Goal: Information Seeking & Learning: Learn about a topic

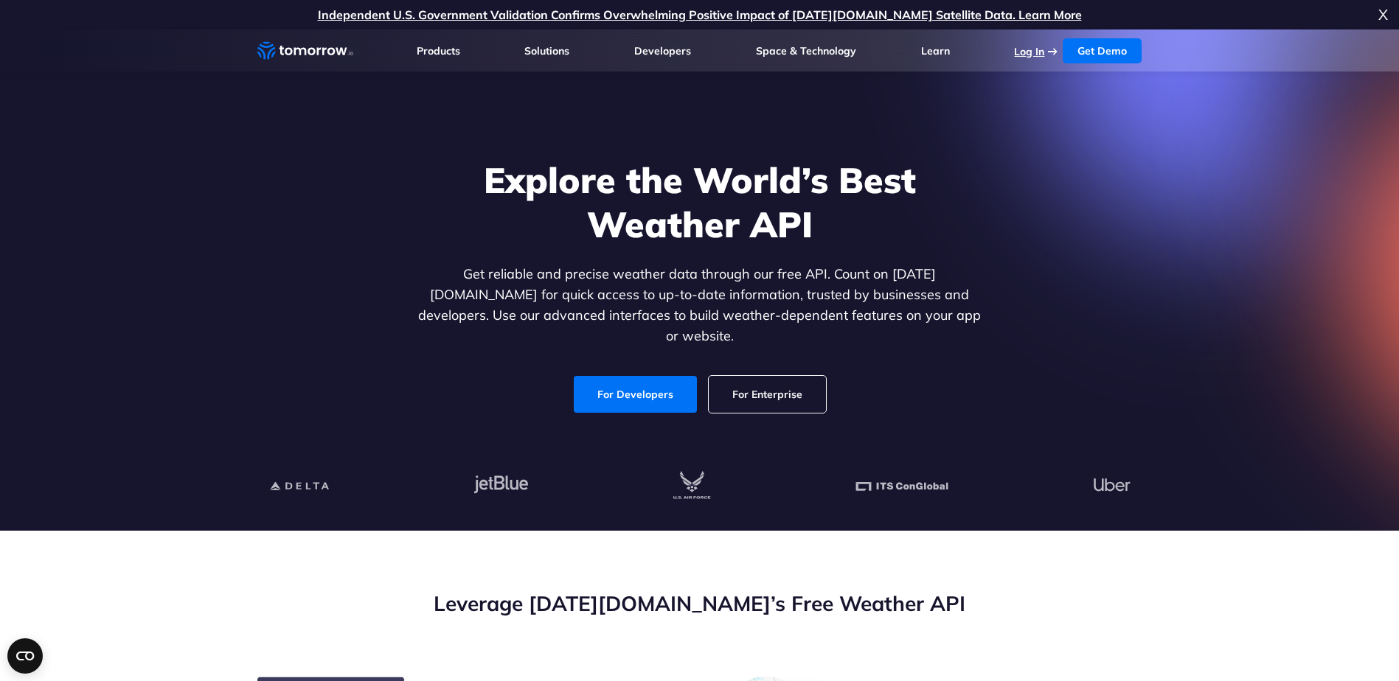
click at [1031, 56] on link "Log In" at bounding box center [1029, 51] width 30 height 13
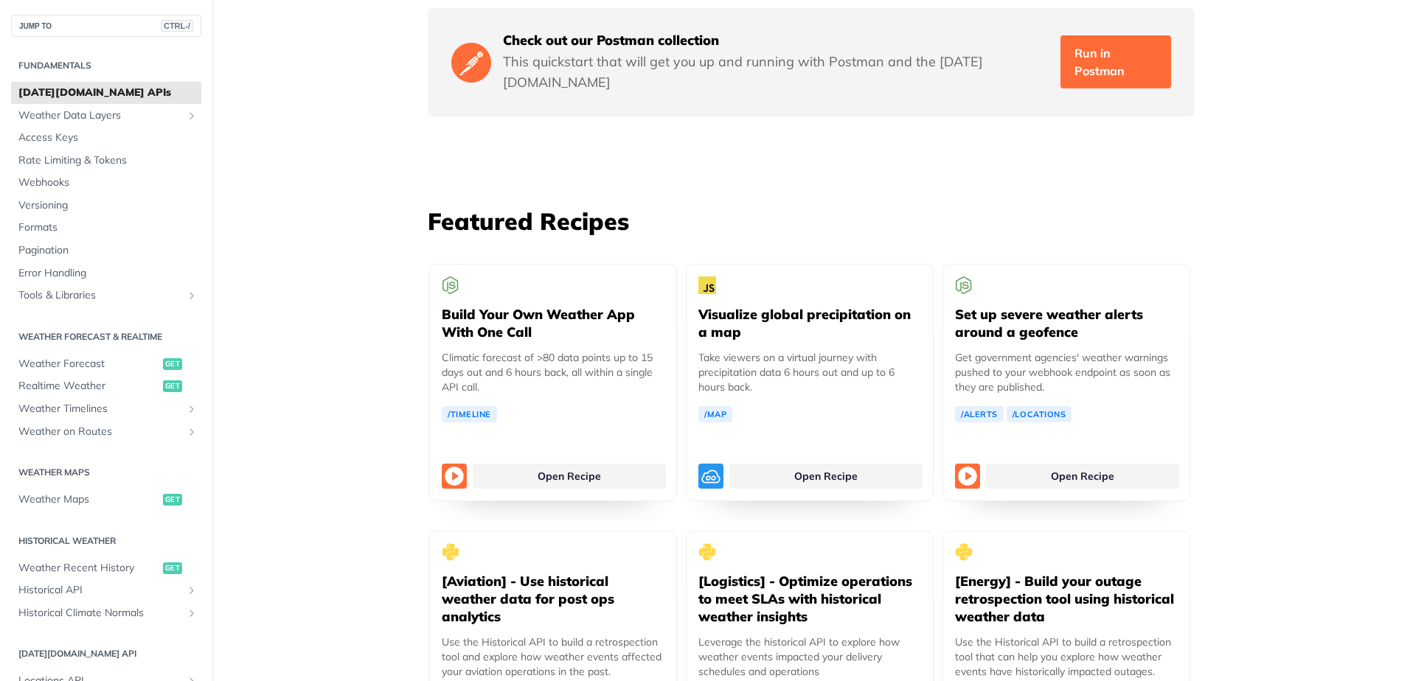
scroll to position [2581, 0]
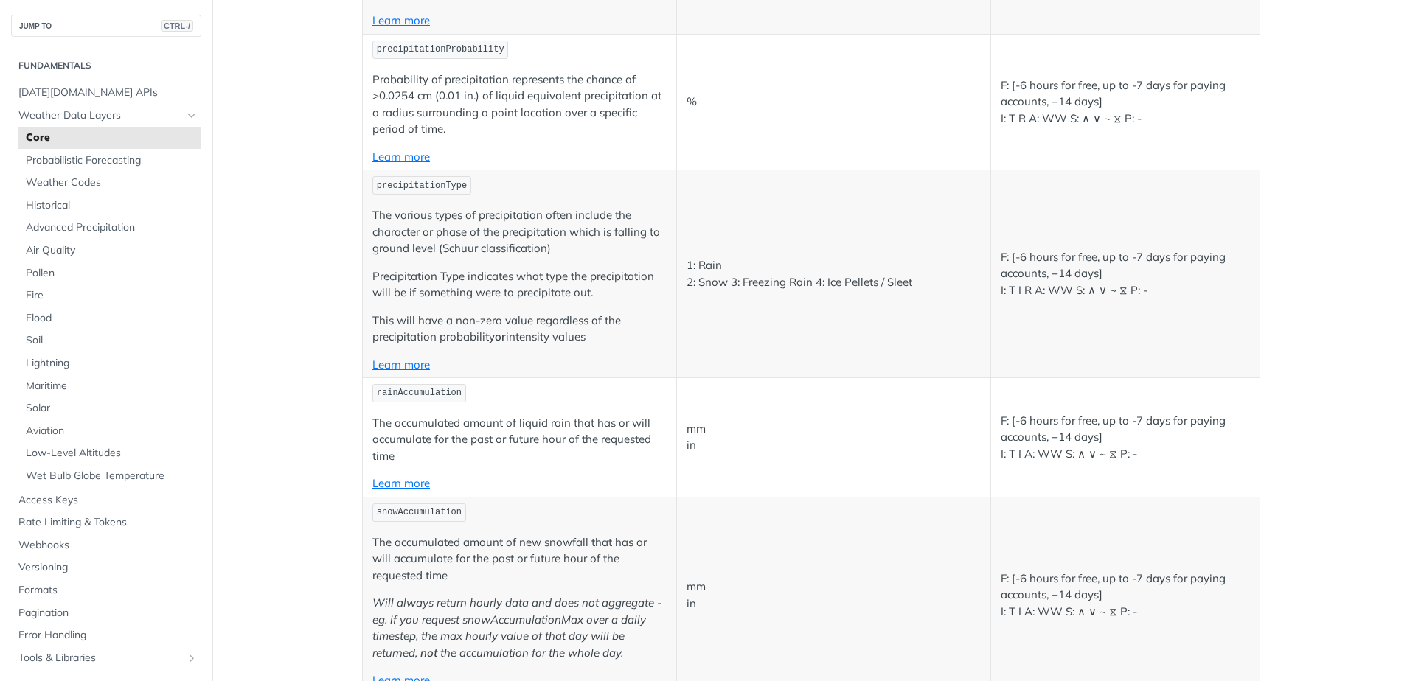
scroll to position [3761, 0]
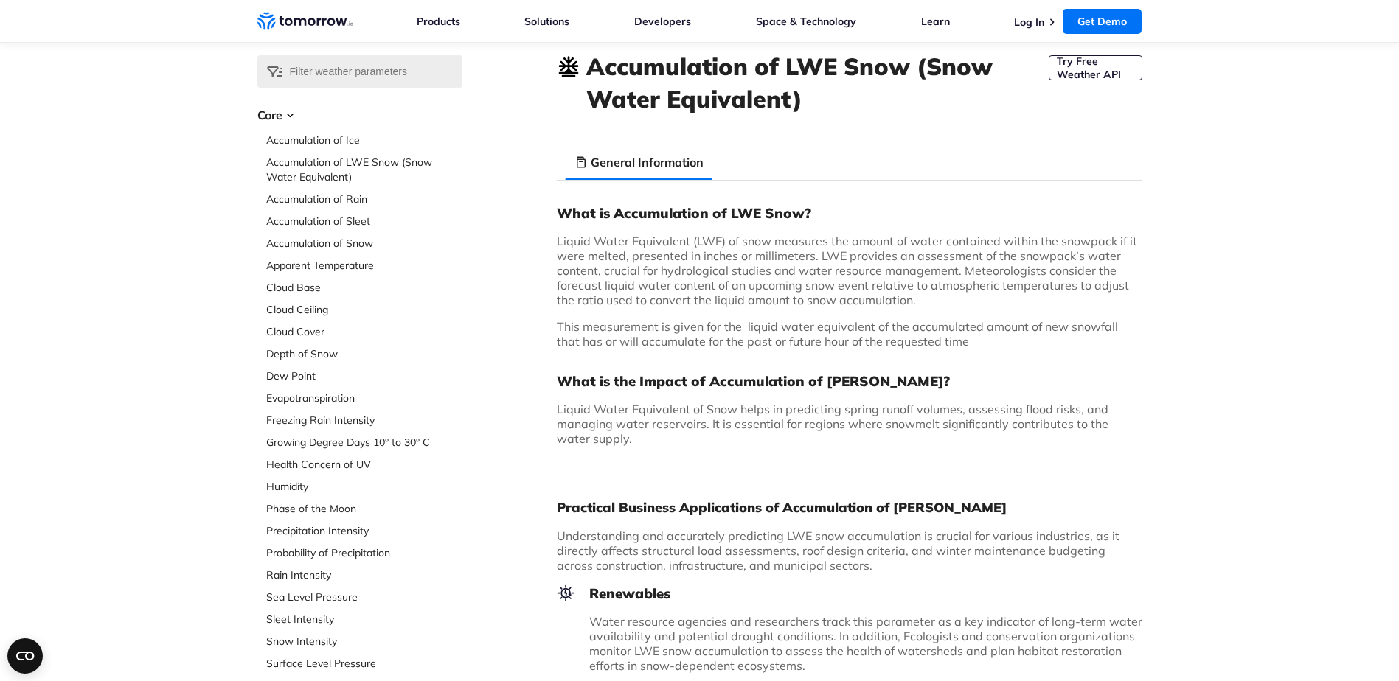
scroll to position [74, 0]
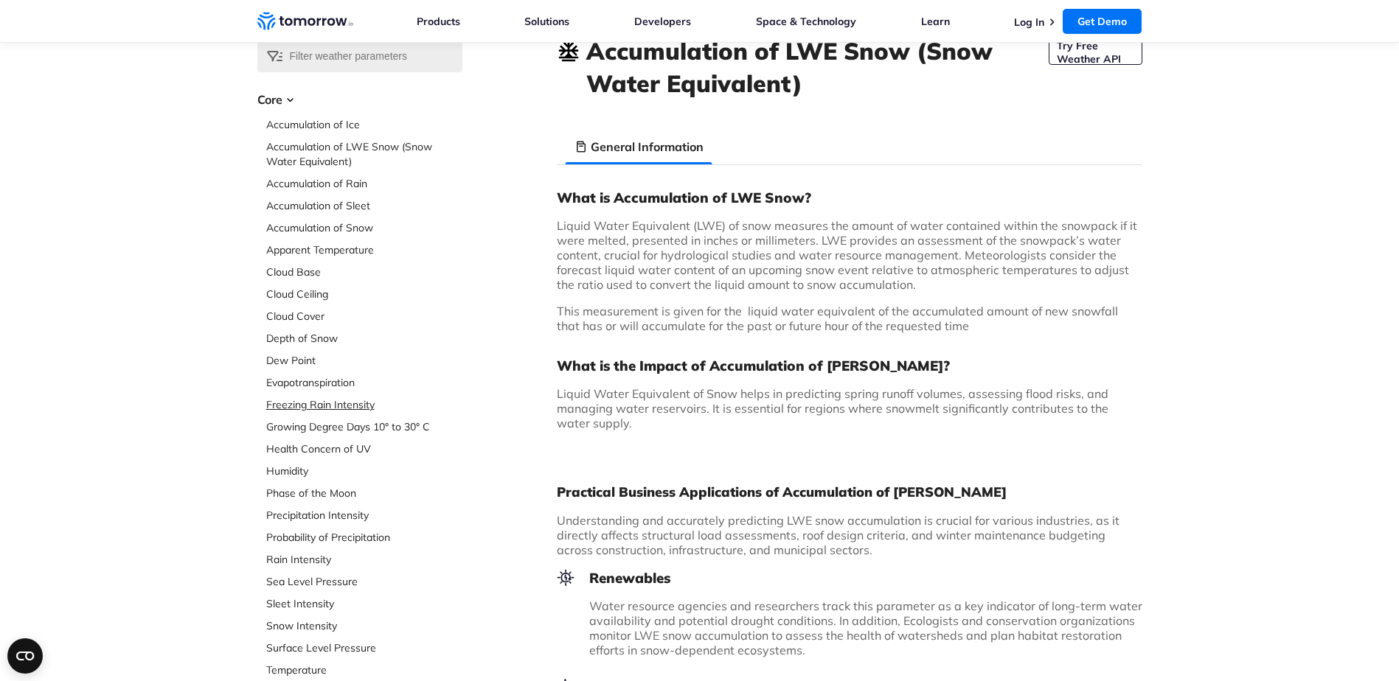
click at [339, 403] on link "Freezing Rain Intensity" at bounding box center [364, 404] width 196 height 15
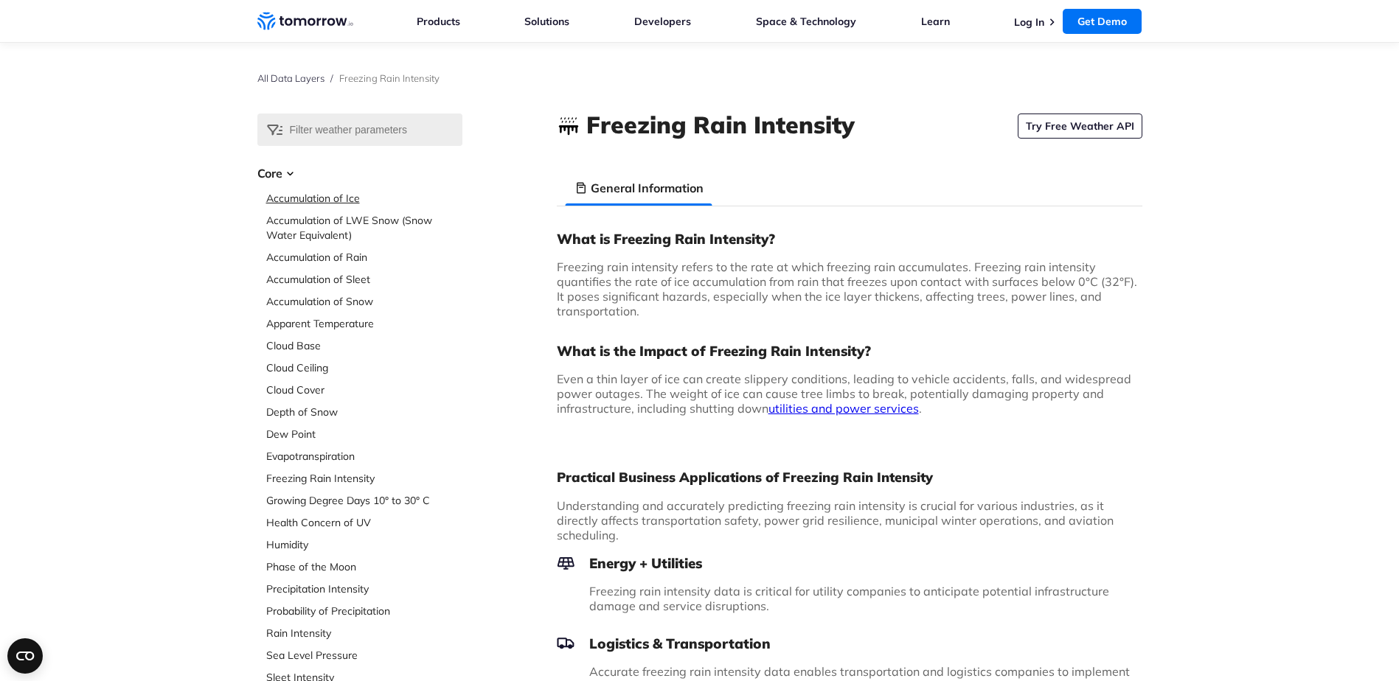
click at [327, 193] on link "Accumulation of Ice" at bounding box center [364, 198] width 196 height 15
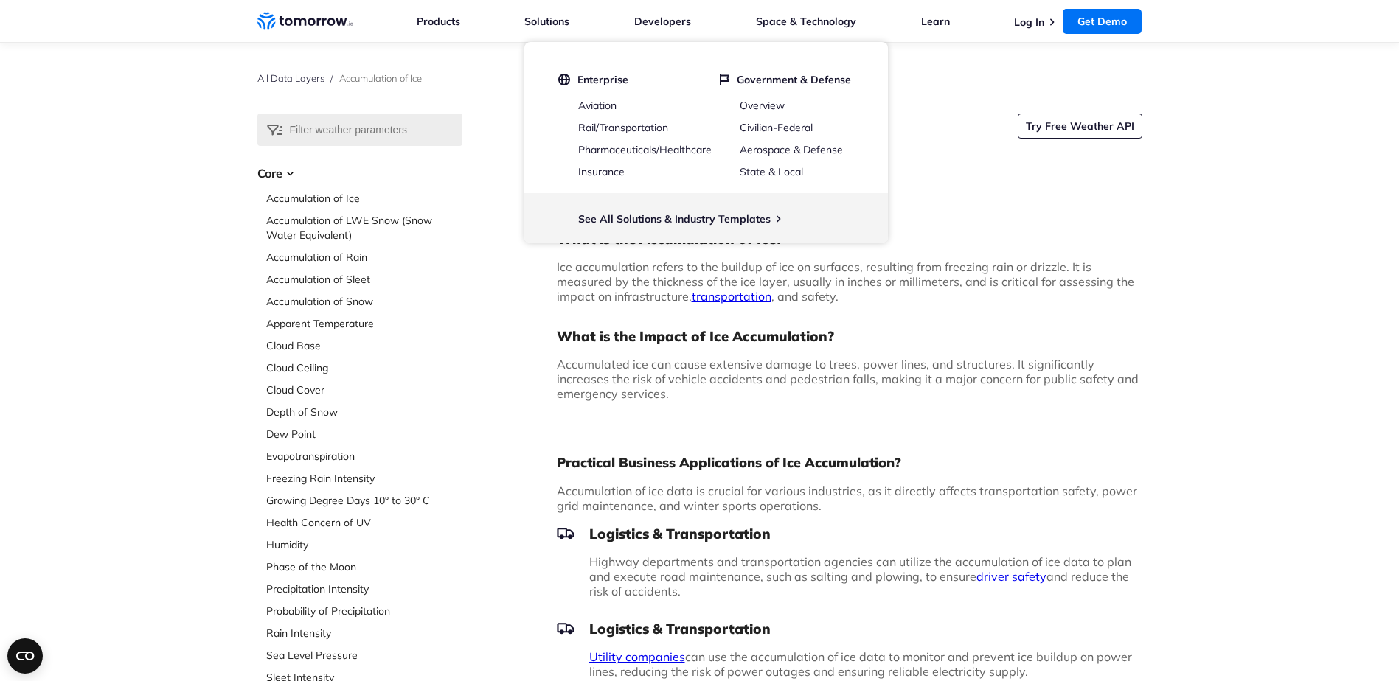
click at [123, 204] on div "Select Data Layer Core Accumulation of Ice Accumulation of LWE Snow (Snow Water…" at bounding box center [699, 582] width 1399 height 936
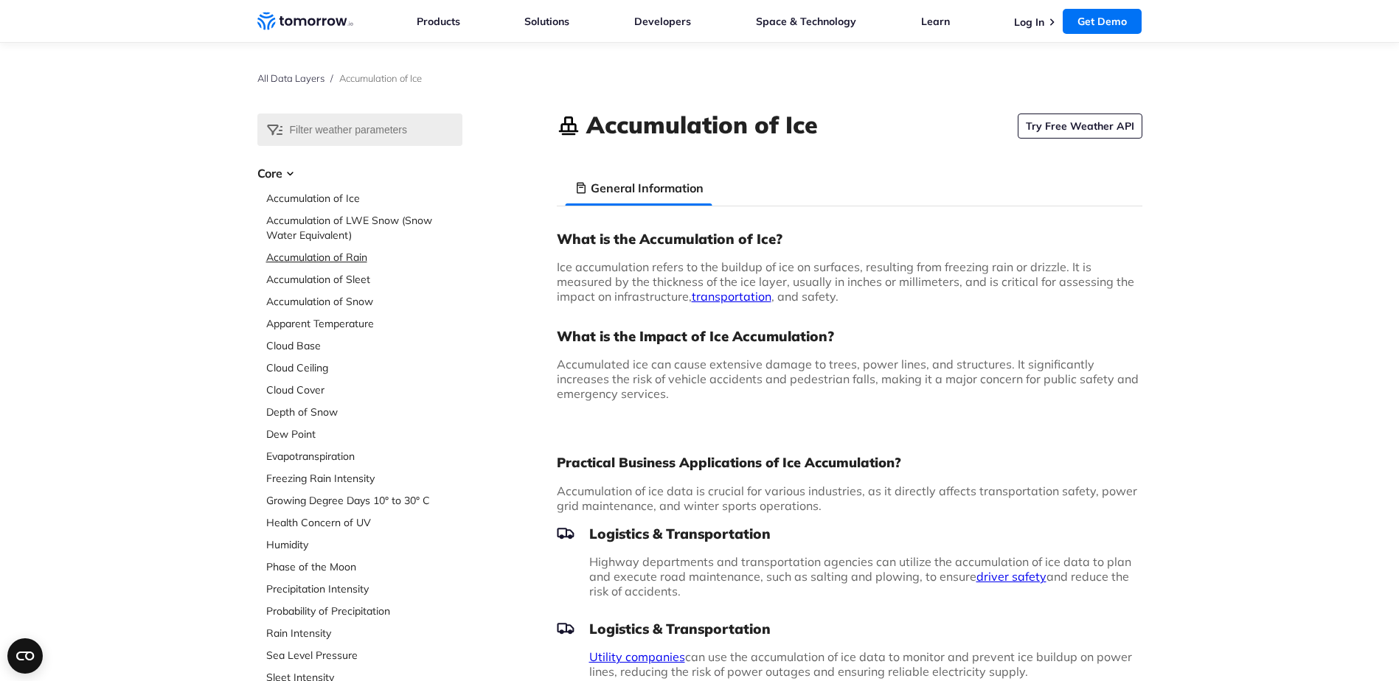
click at [351, 261] on link "Accumulation of Rain" at bounding box center [364, 257] width 196 height 15
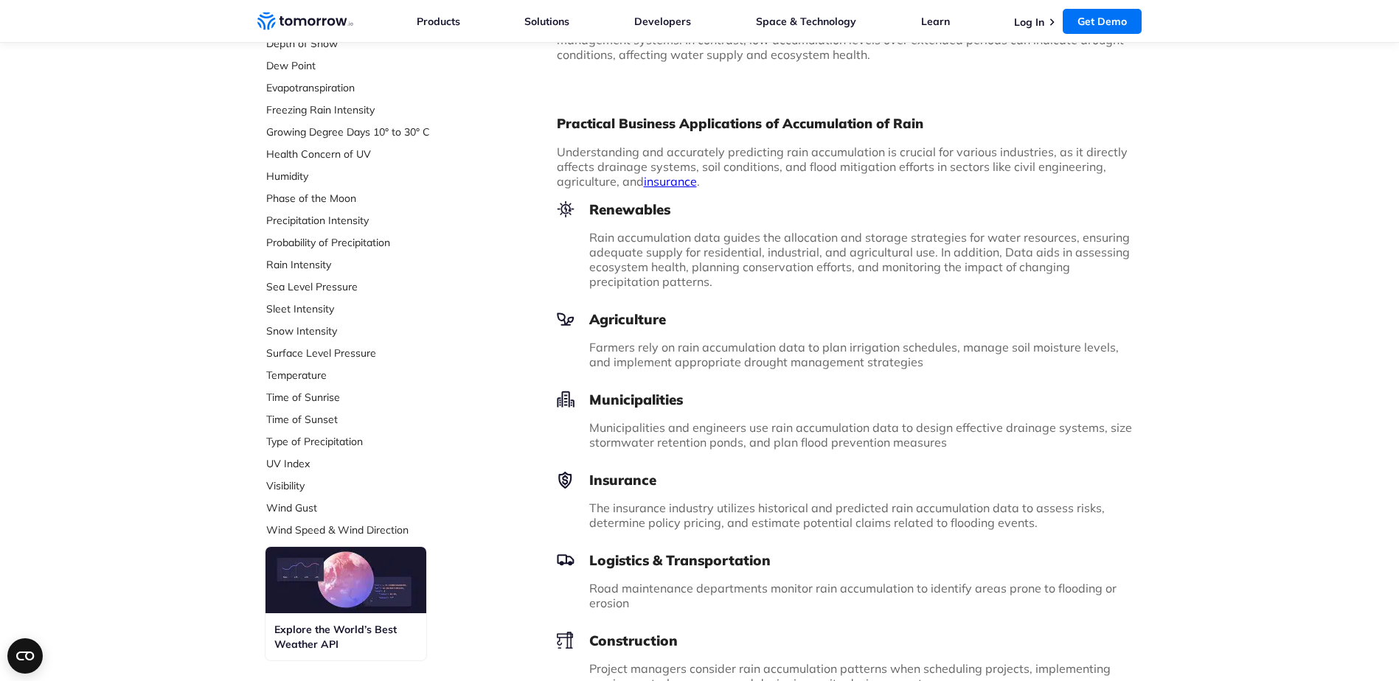
scroll to position [295, 0]
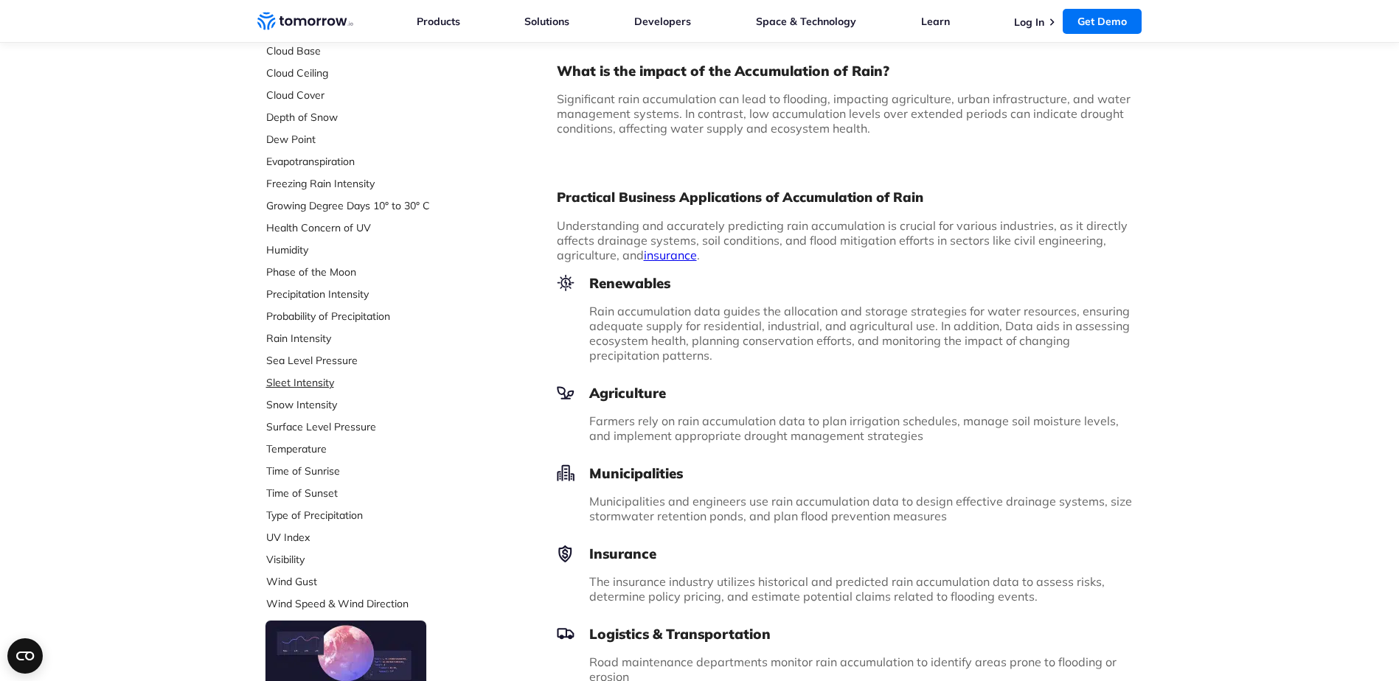
click at [327, 388] on link "Sleet Intensity" at bounding box center [364, 382] width 196 height 15
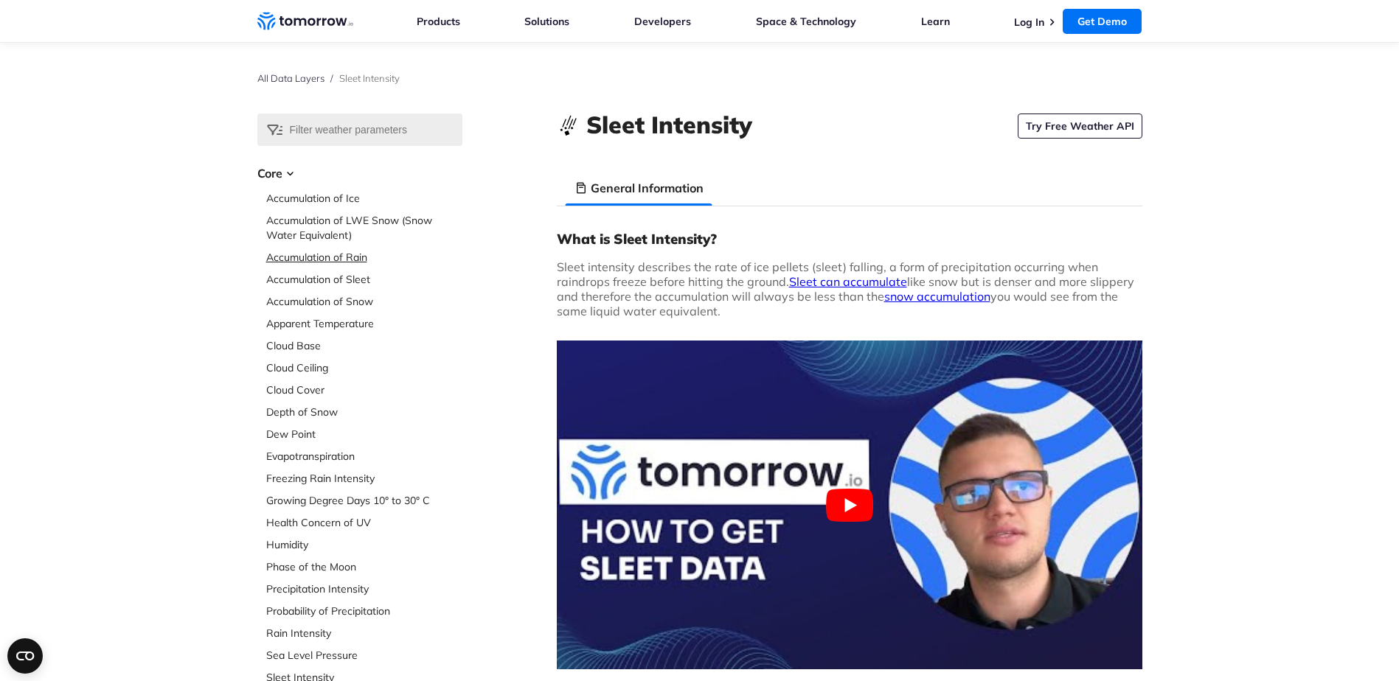
click at [357, 257] on link "Accumulation of Rain" at bounding box center [364, 257] width 196 height 15
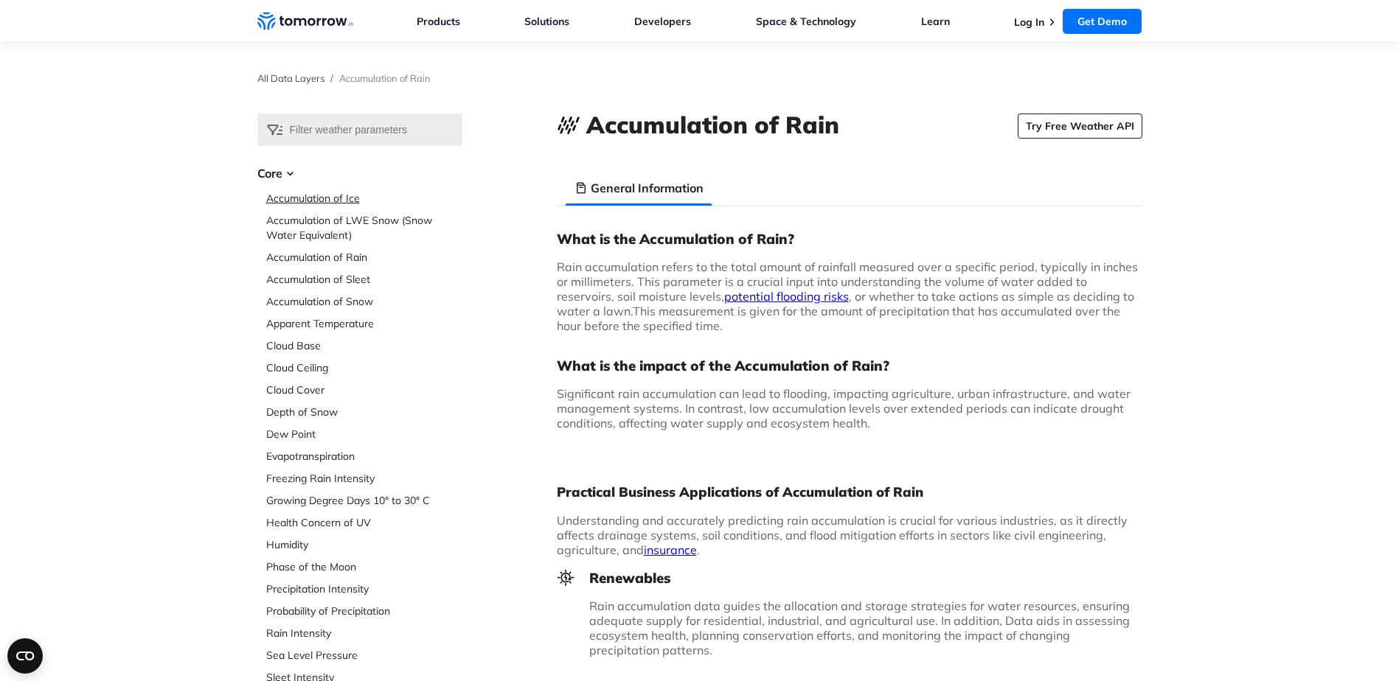
click at [351, 199] on link "Accumulation of Ice" at bounding box center [364, 198] width 196 height 15
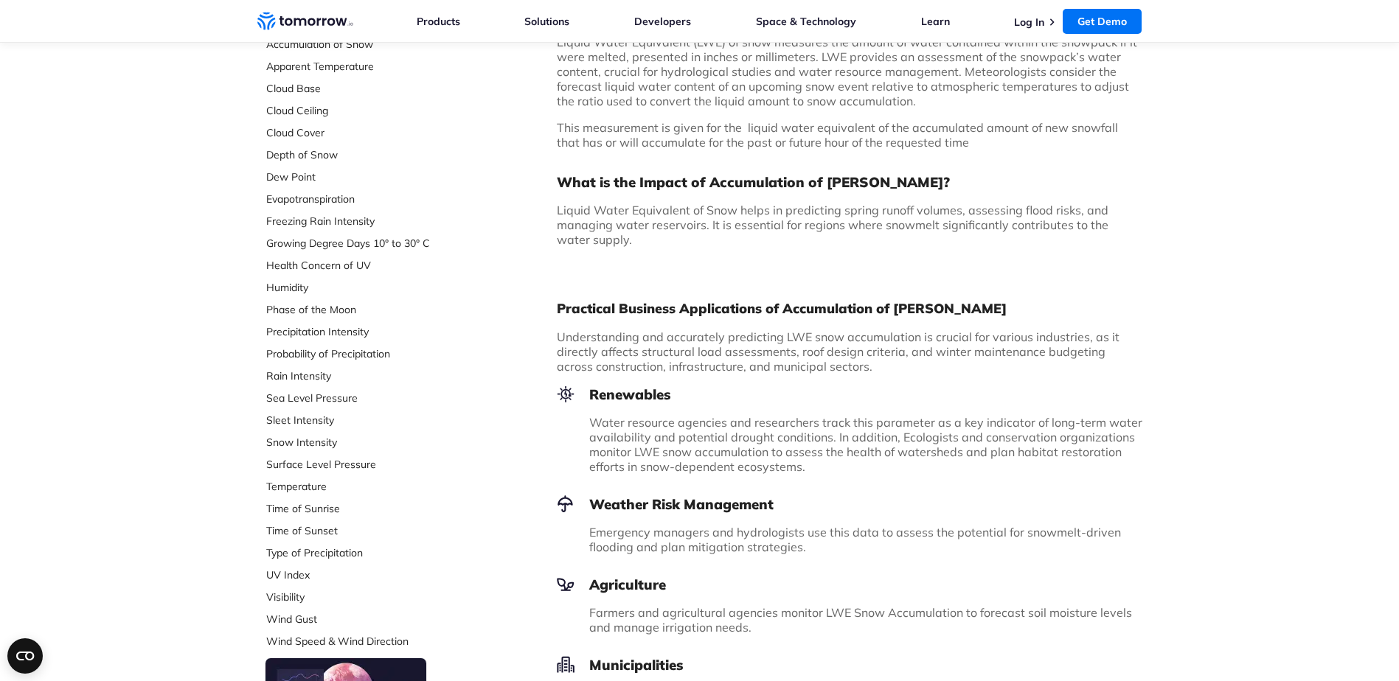
scroll to position [221, 0]
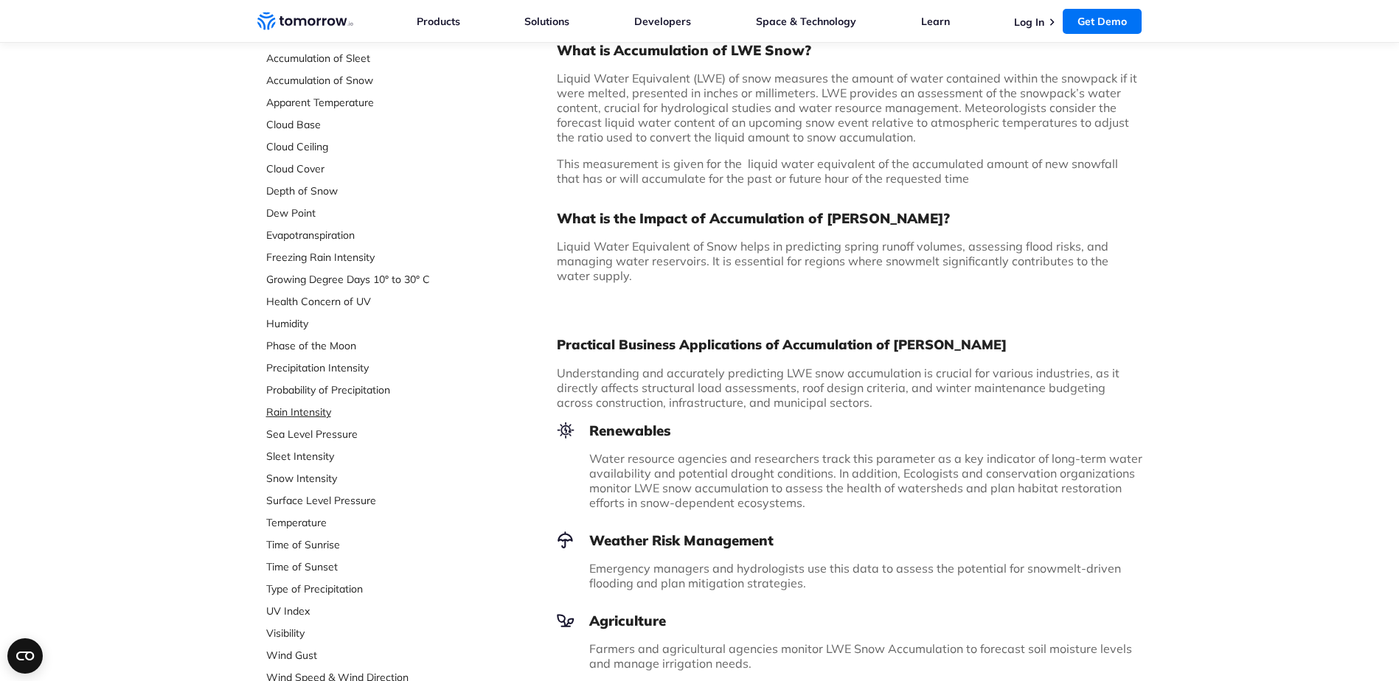
click at [303, 406] on link "Rain Intensity" at bounding box center [364, 412] width 196 height 15
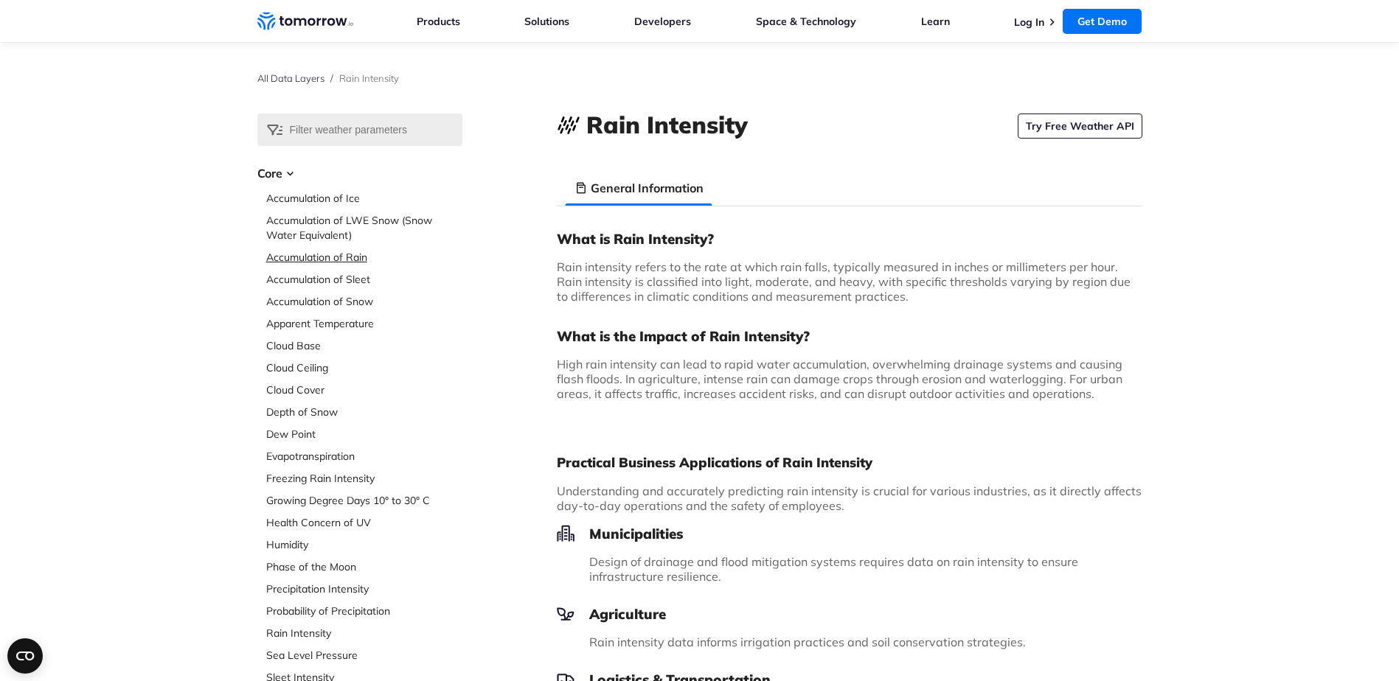
click at [331, 260] on link "Accumulation of Rain" at bounding box center [364, 257] width 196 height 15
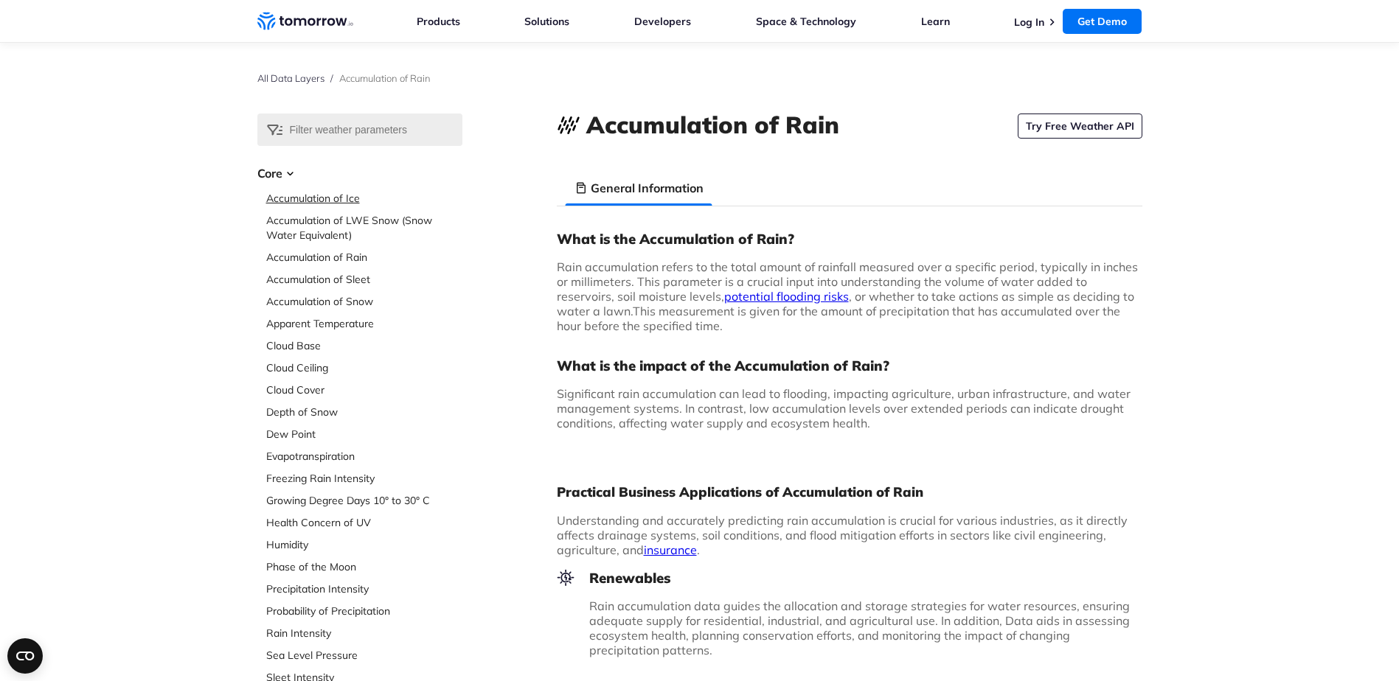
click at [352, 195] on link "Accumulation of Ice" at bounding box center [364, 198] width 196 height 15
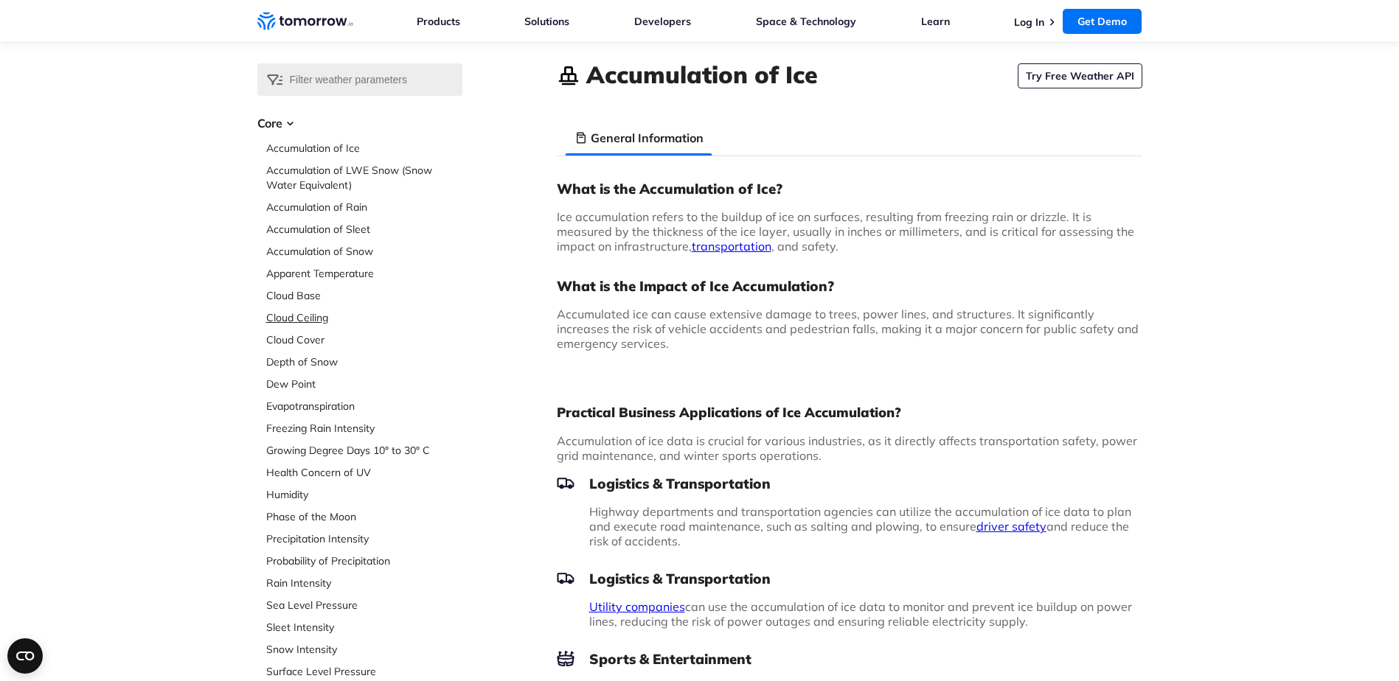
scroll to position [74, 0]
